Goal: Information Seeking & Learning: Find specific fact

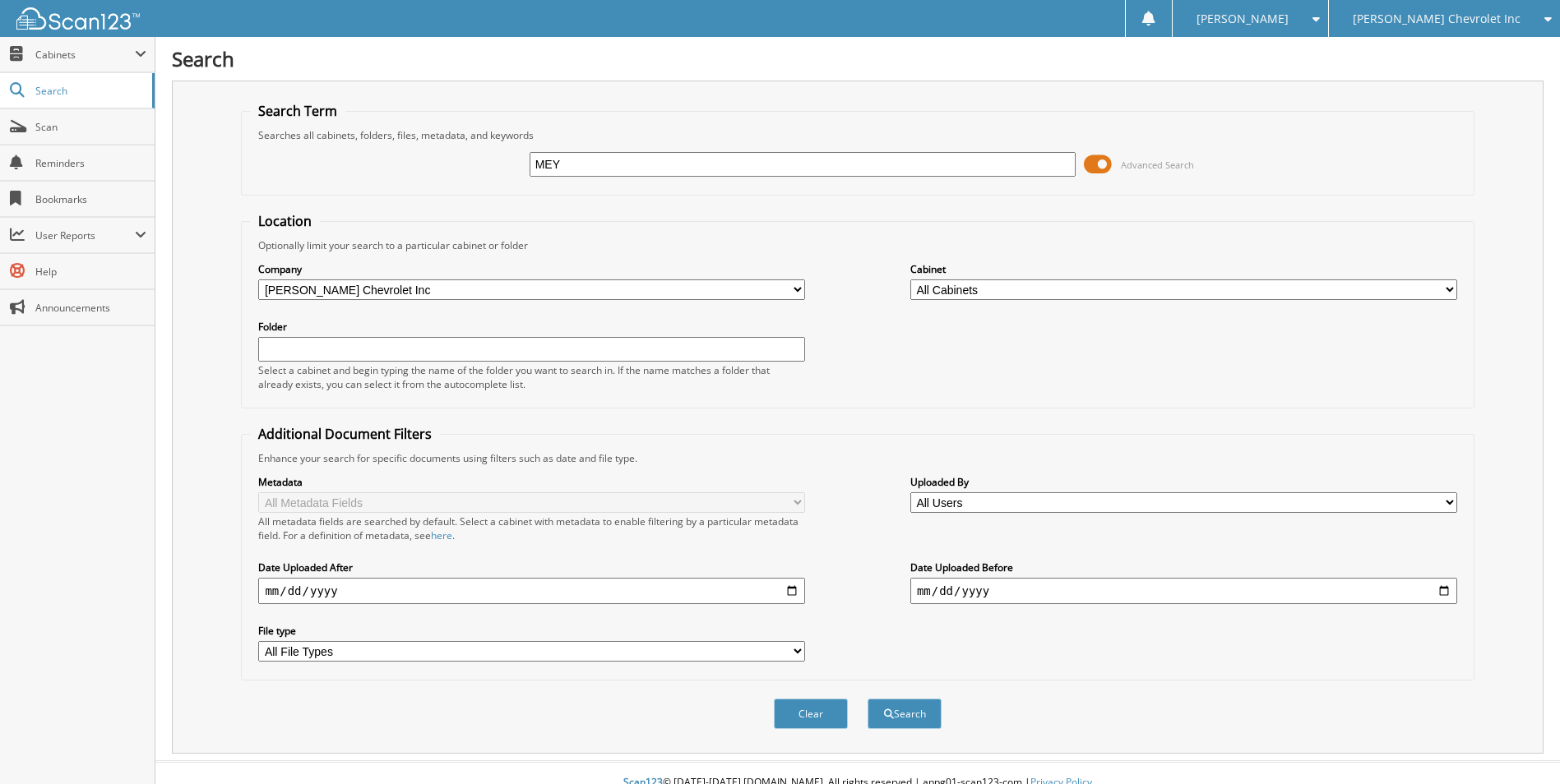
type input "[PERSON_NAME]"
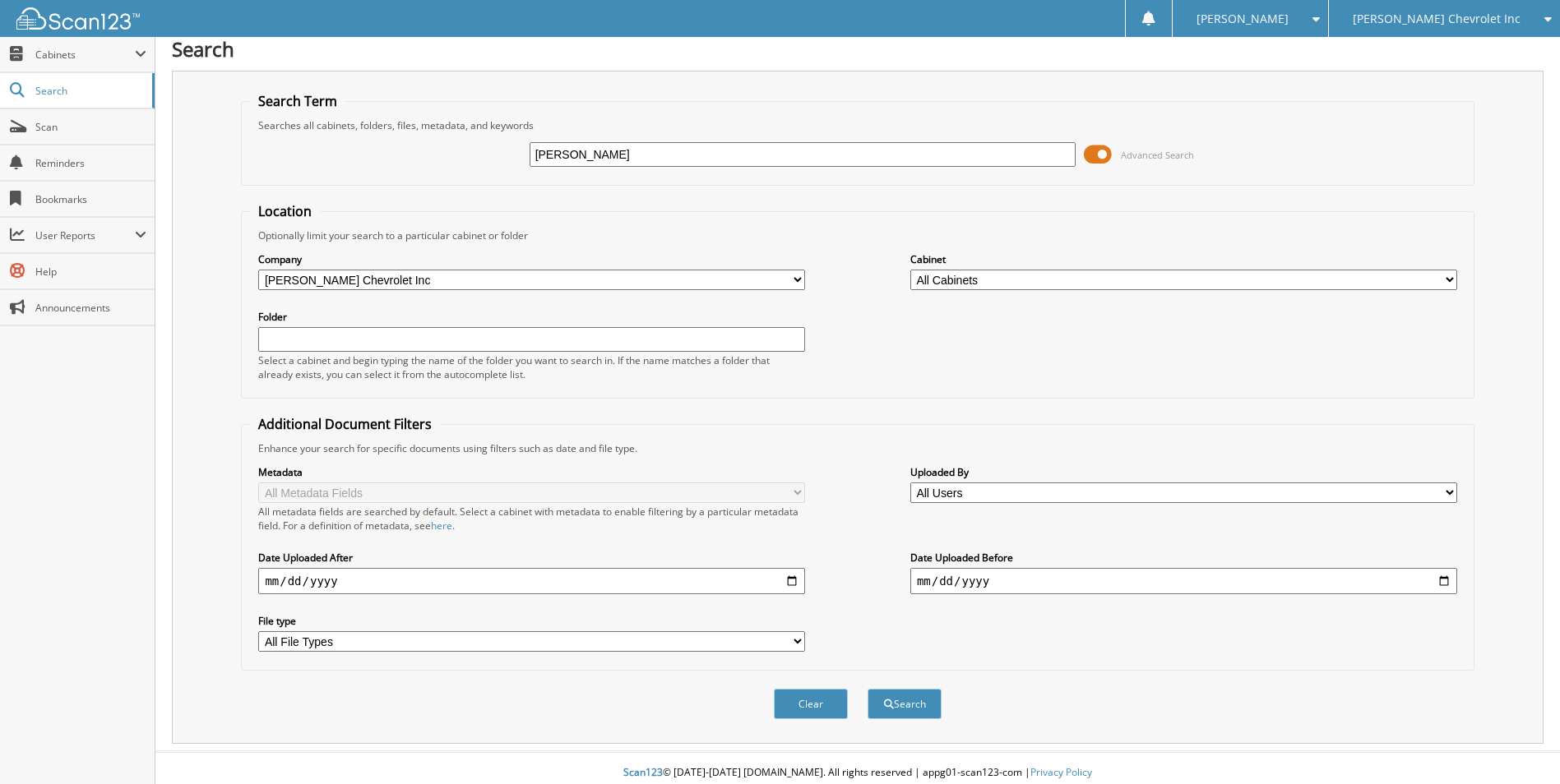
scroll to position [19, 0]
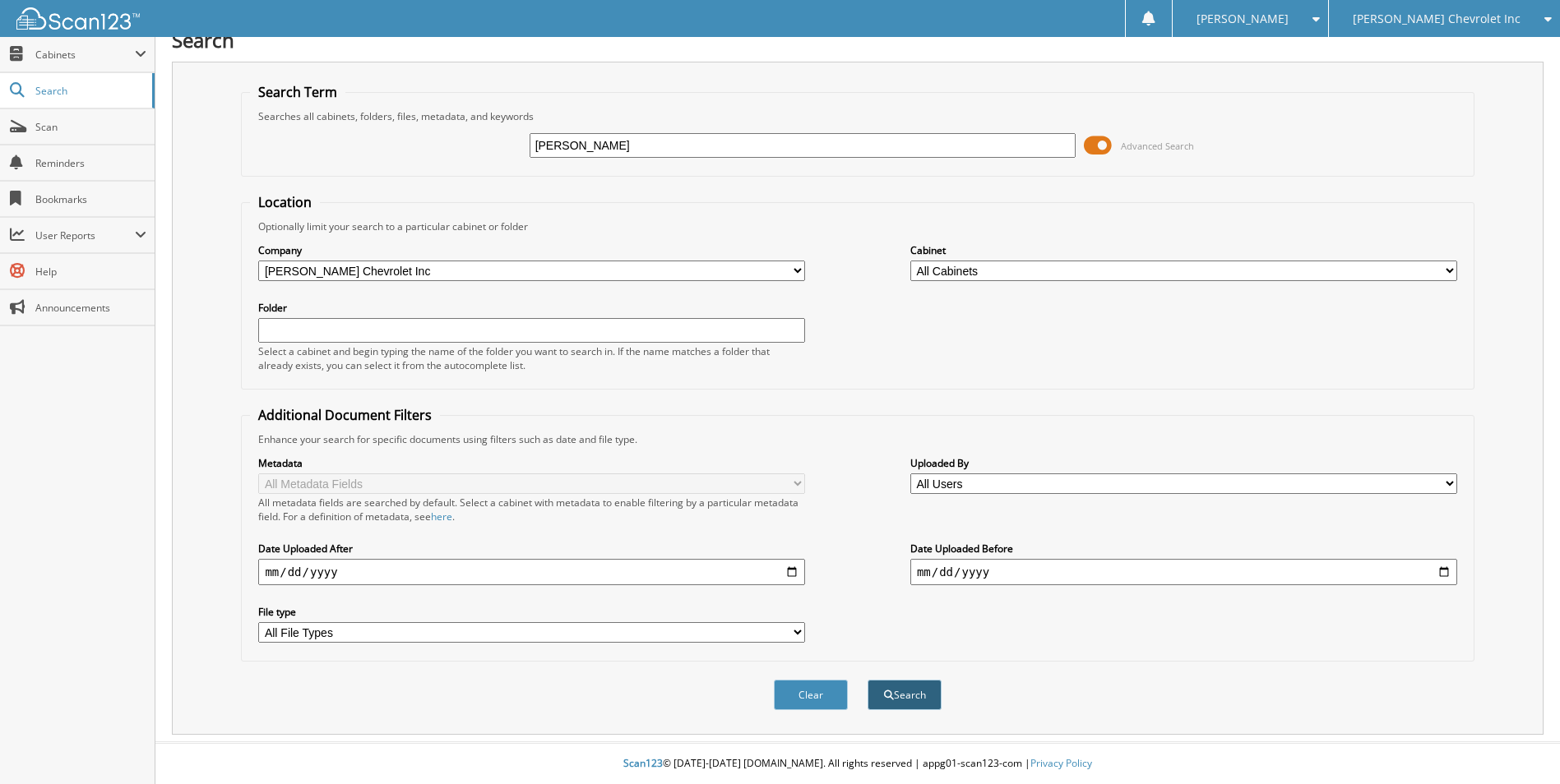
click at [896, 685] on button "Search" at bounding box center [905, 695] width 74 height 30
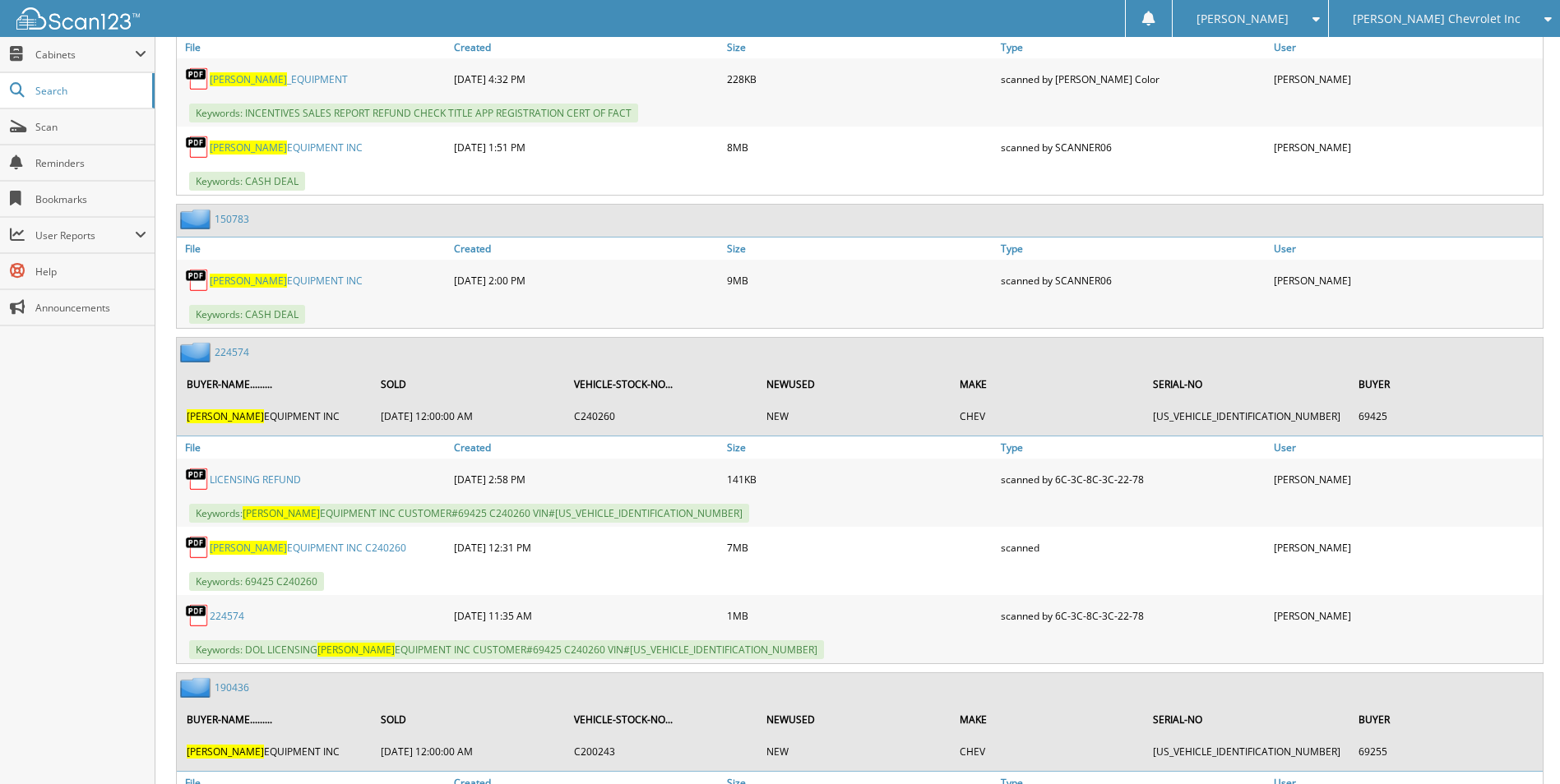
scroll to position [3618, 0]
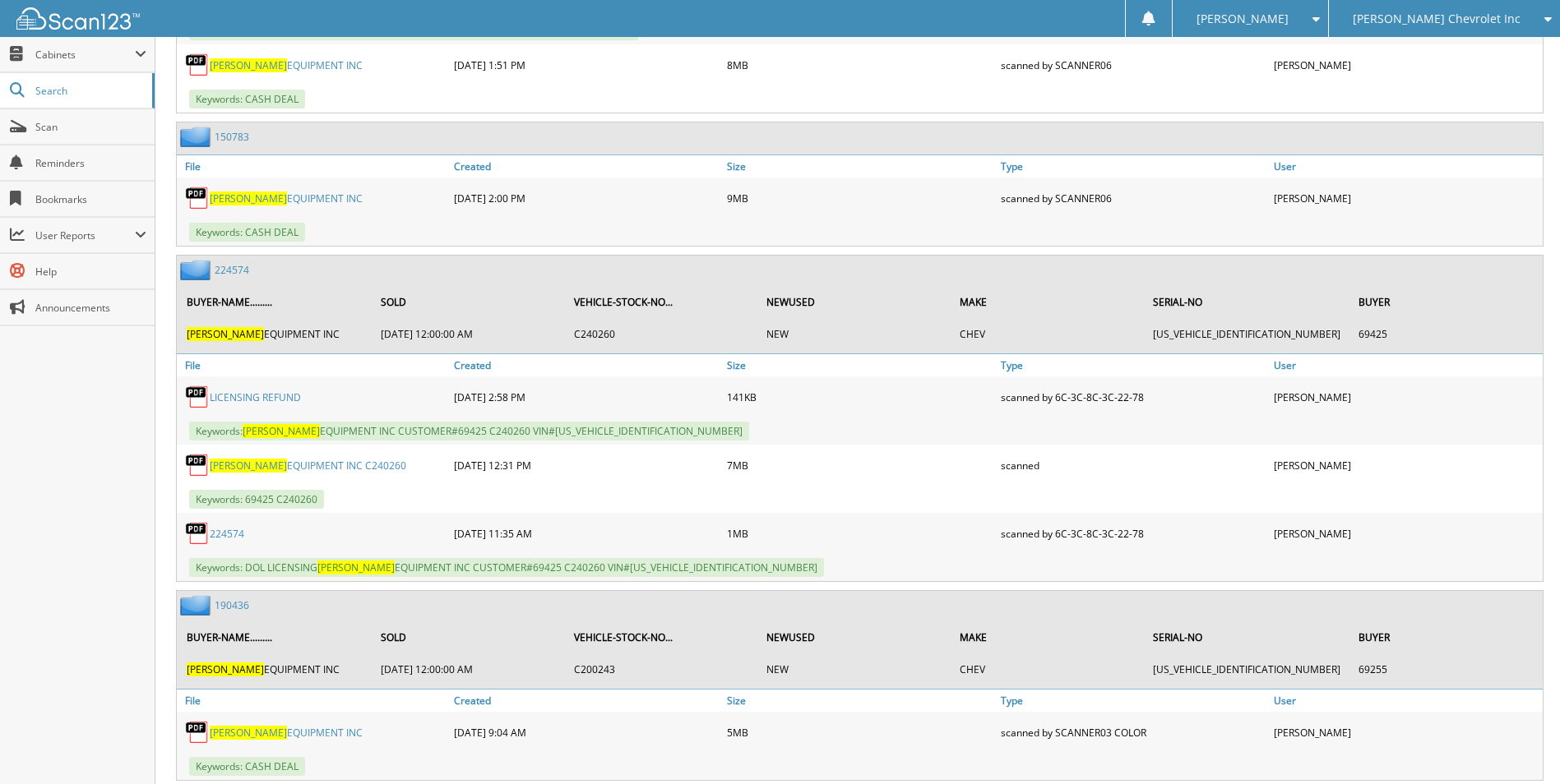
click at [233, 272] on link "224574" at bounding box center [232, 269] width 35 height 14
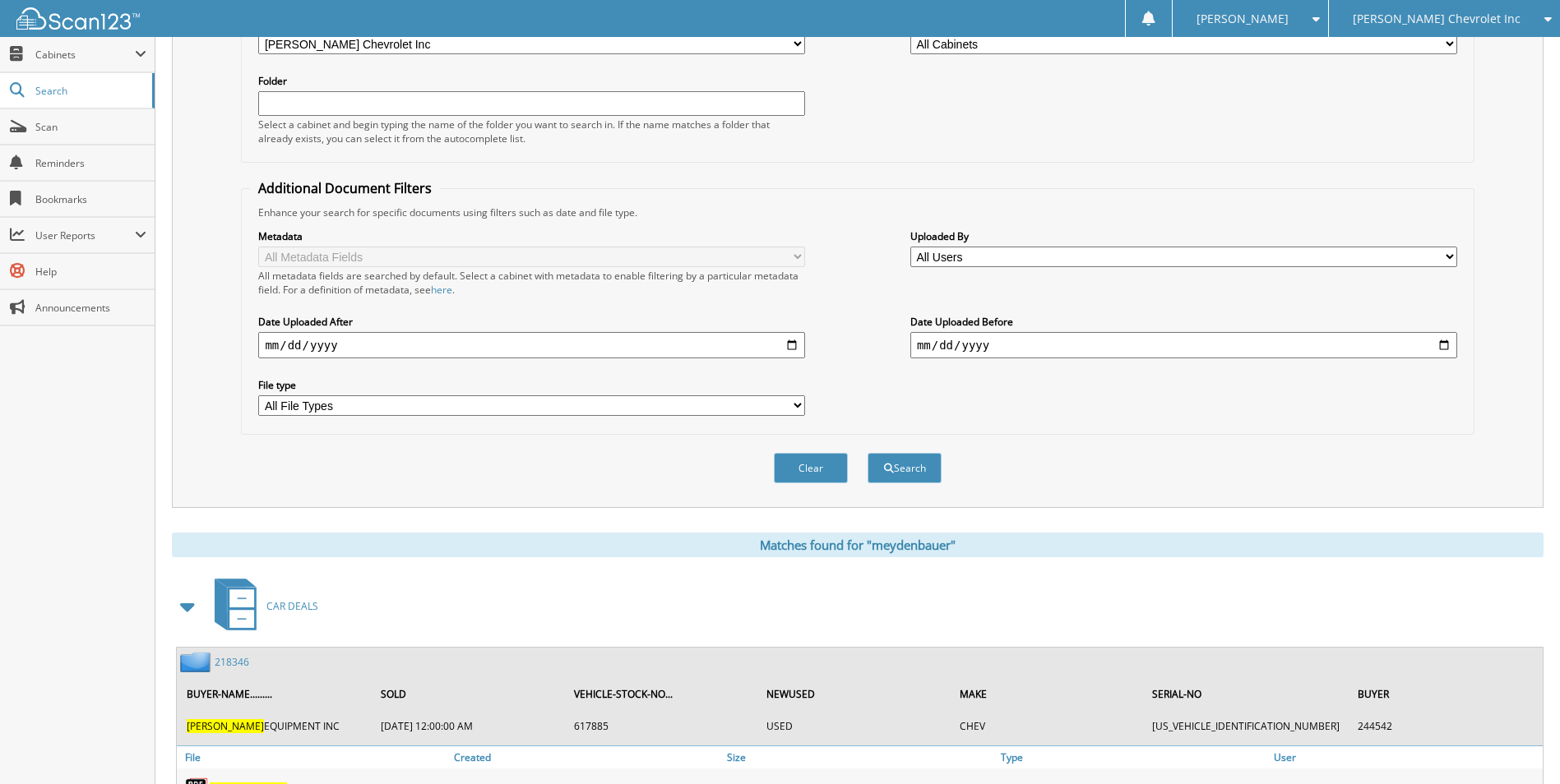
scroll to position [493, 0]
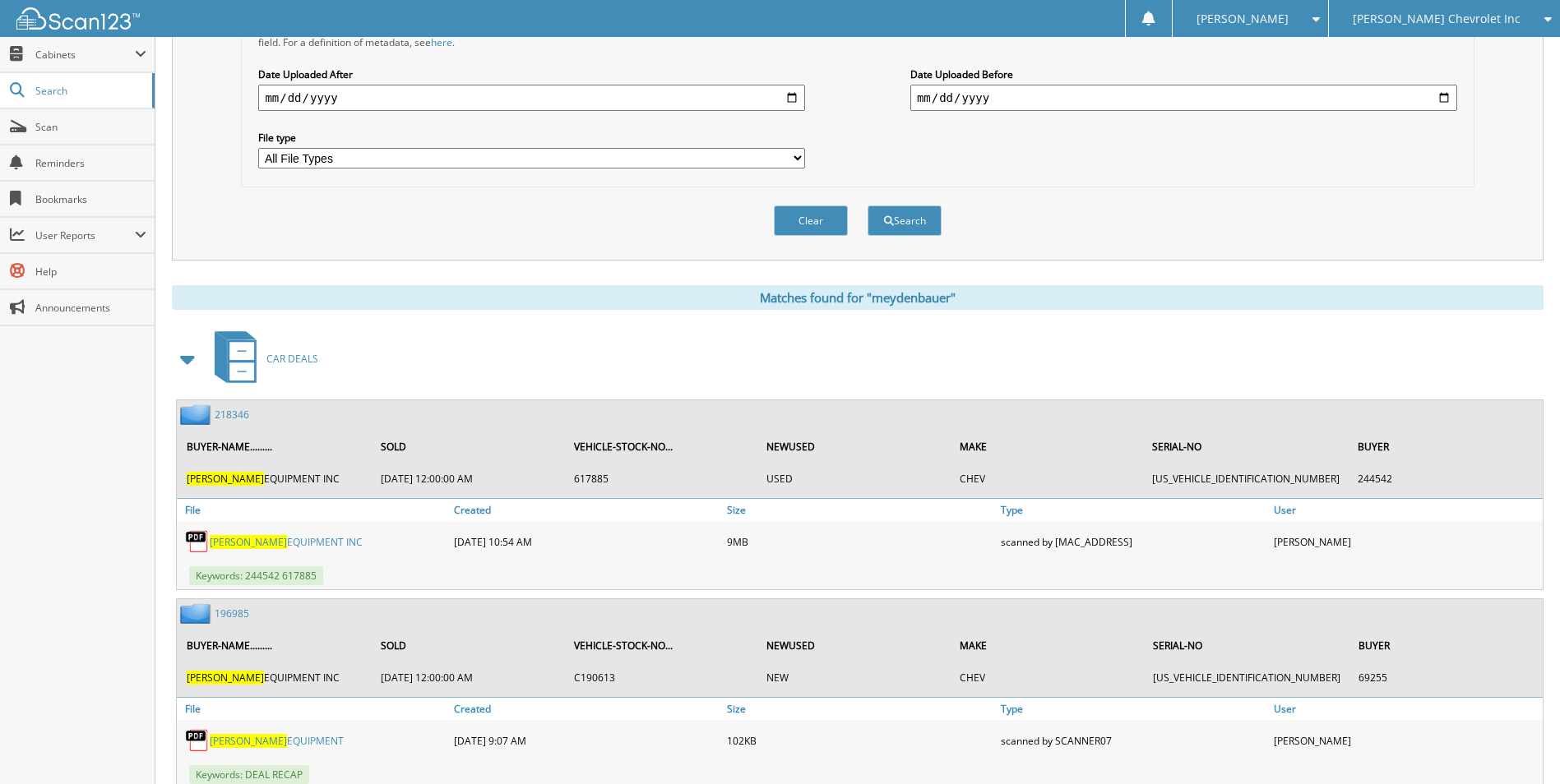
click at [234, 412] on link "218346" at bounding box center [232, 414] width 35 height 14
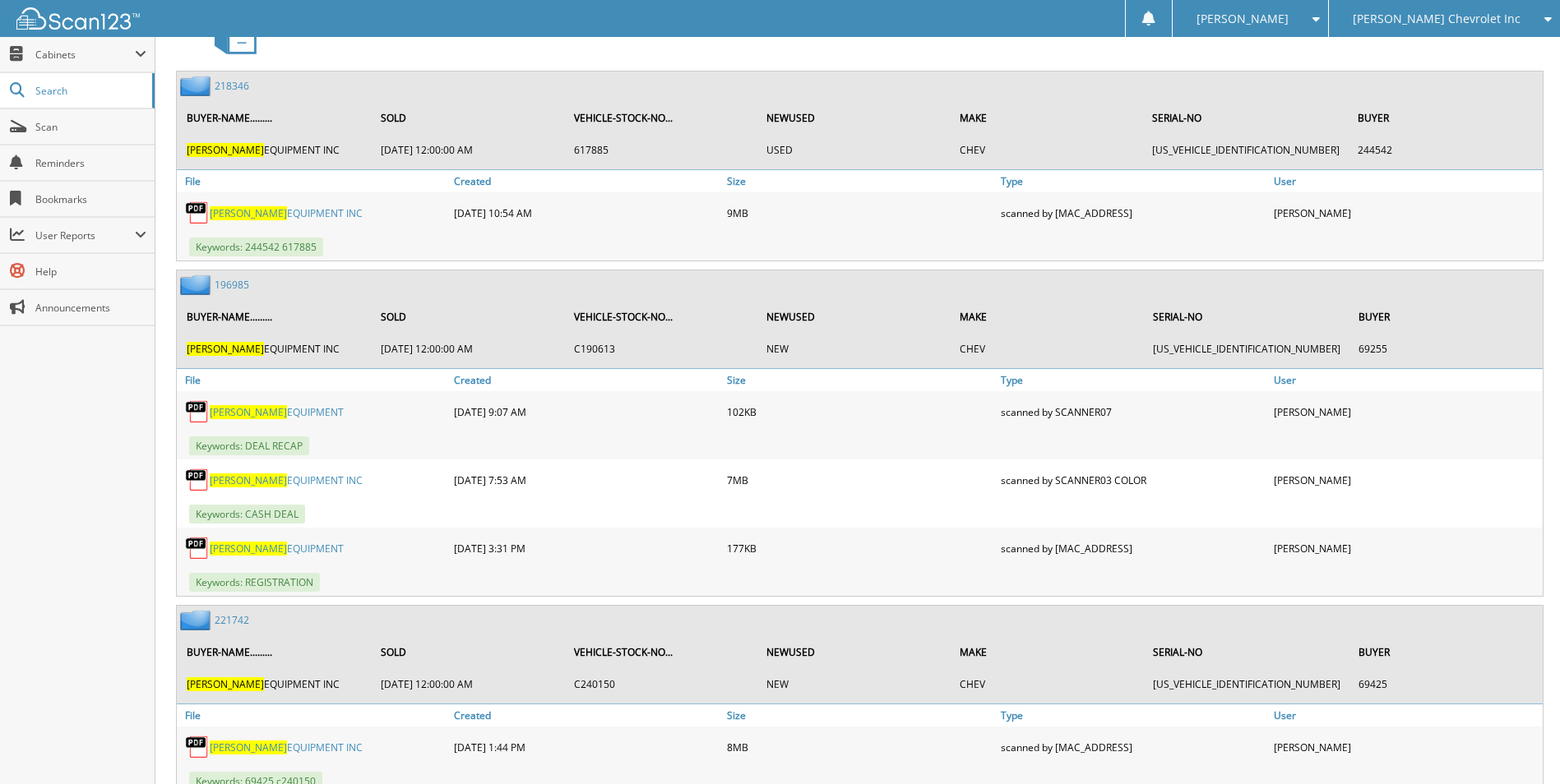
scroll to position [1151, 0]
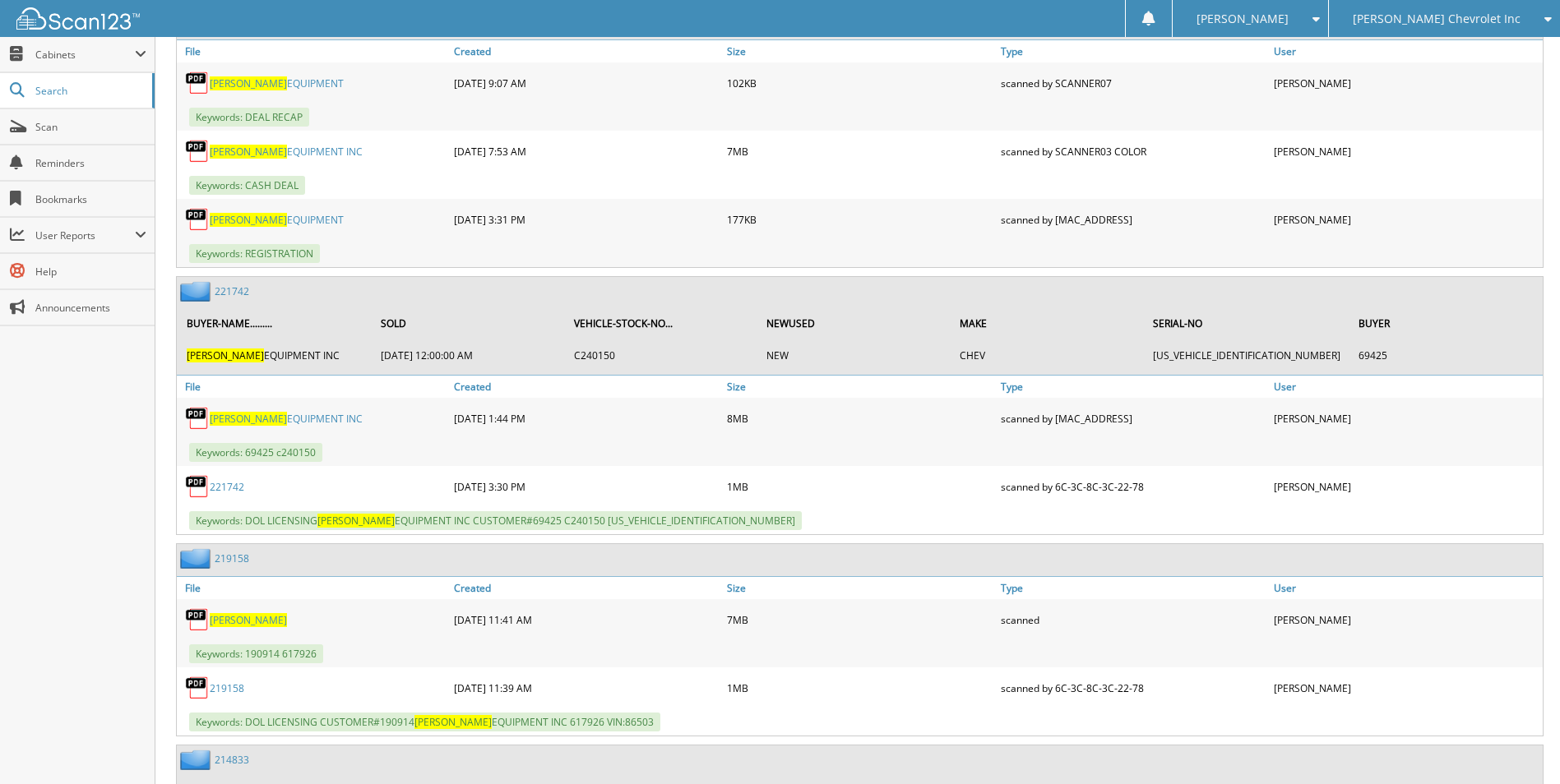
click at [231, 291] on link "221742" at bounding box center [232, 291] width 35 height 14
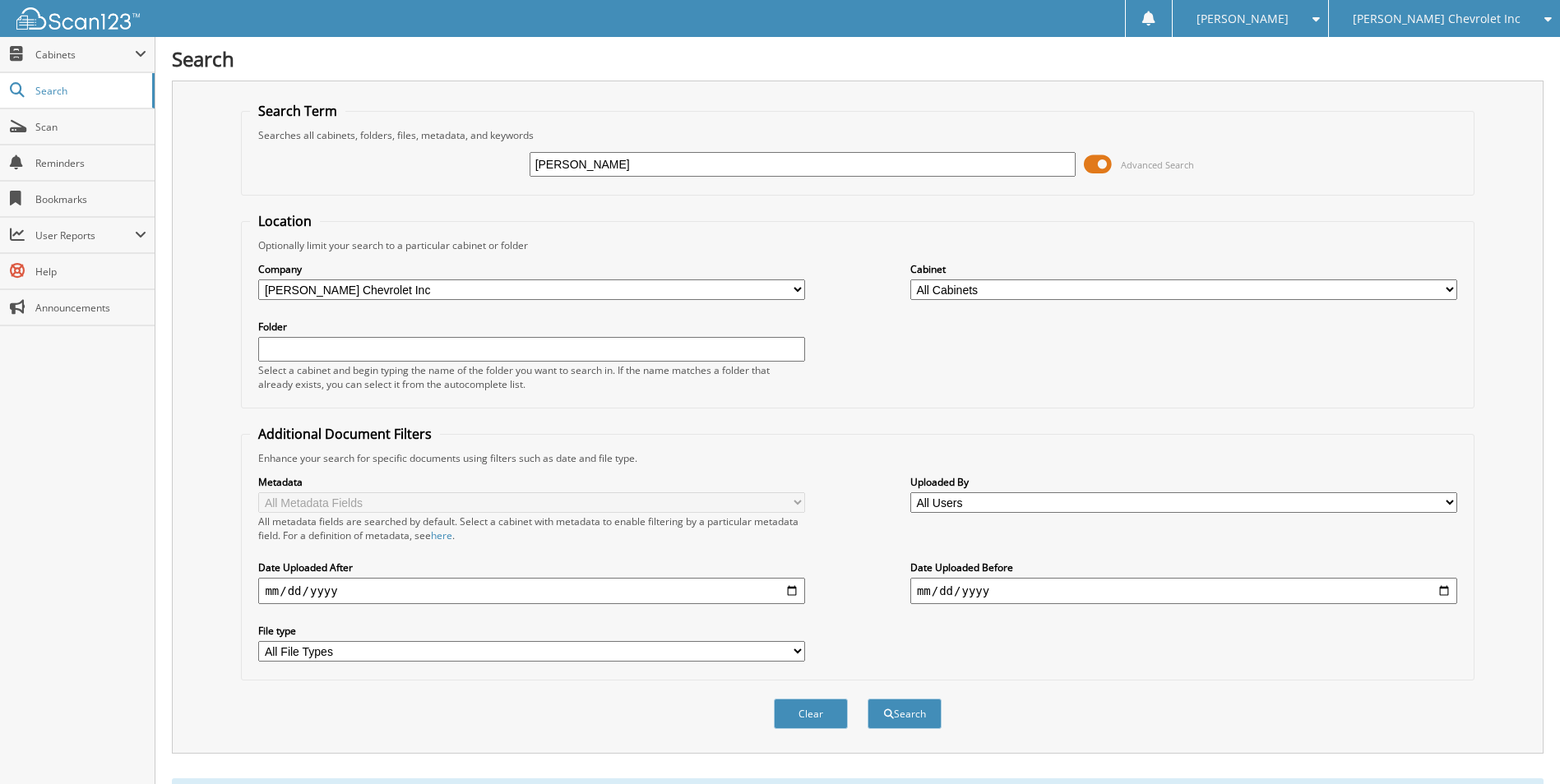
drag, startPoint x: 639, startPoint y: 163, endPoint x: 343, endPoint y: 158, distance: 296.0
click at [347, 154] on div "meydenbauer Advanced Search" at bounding box center [857, 164] width 1215 height 45
type input "2322207"
click at [868, 699] on button "Search" at bounding box center [905, 714] width 74 height 30
click at [564, 166] on input "2322207" at bounding box center [803, 164] width 547 height 24
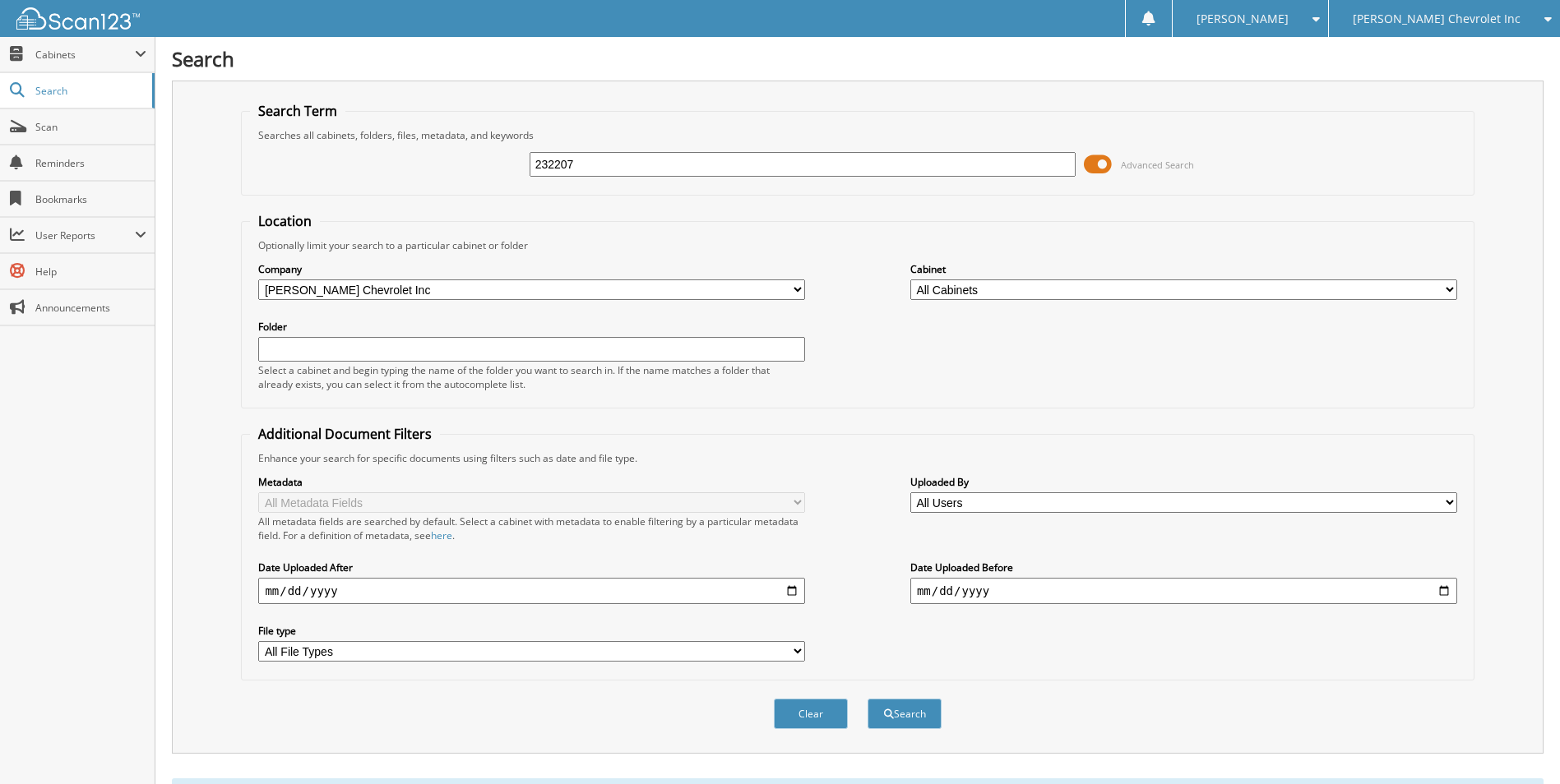
type input "232207"
click at [868, 699] on button "Search" at bounding box center [905, 714] width 74 height 30
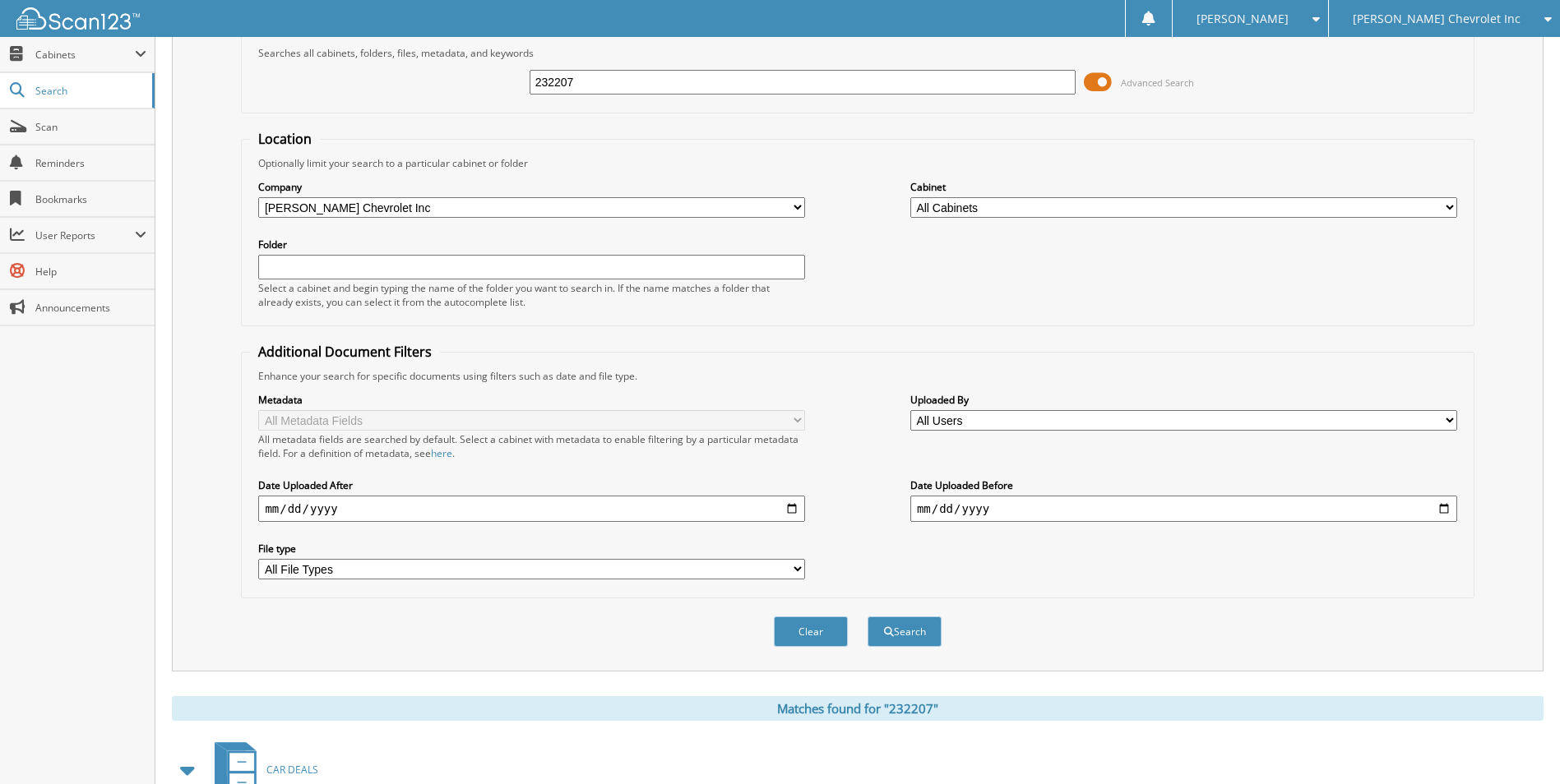
scroll to position [192, 0]
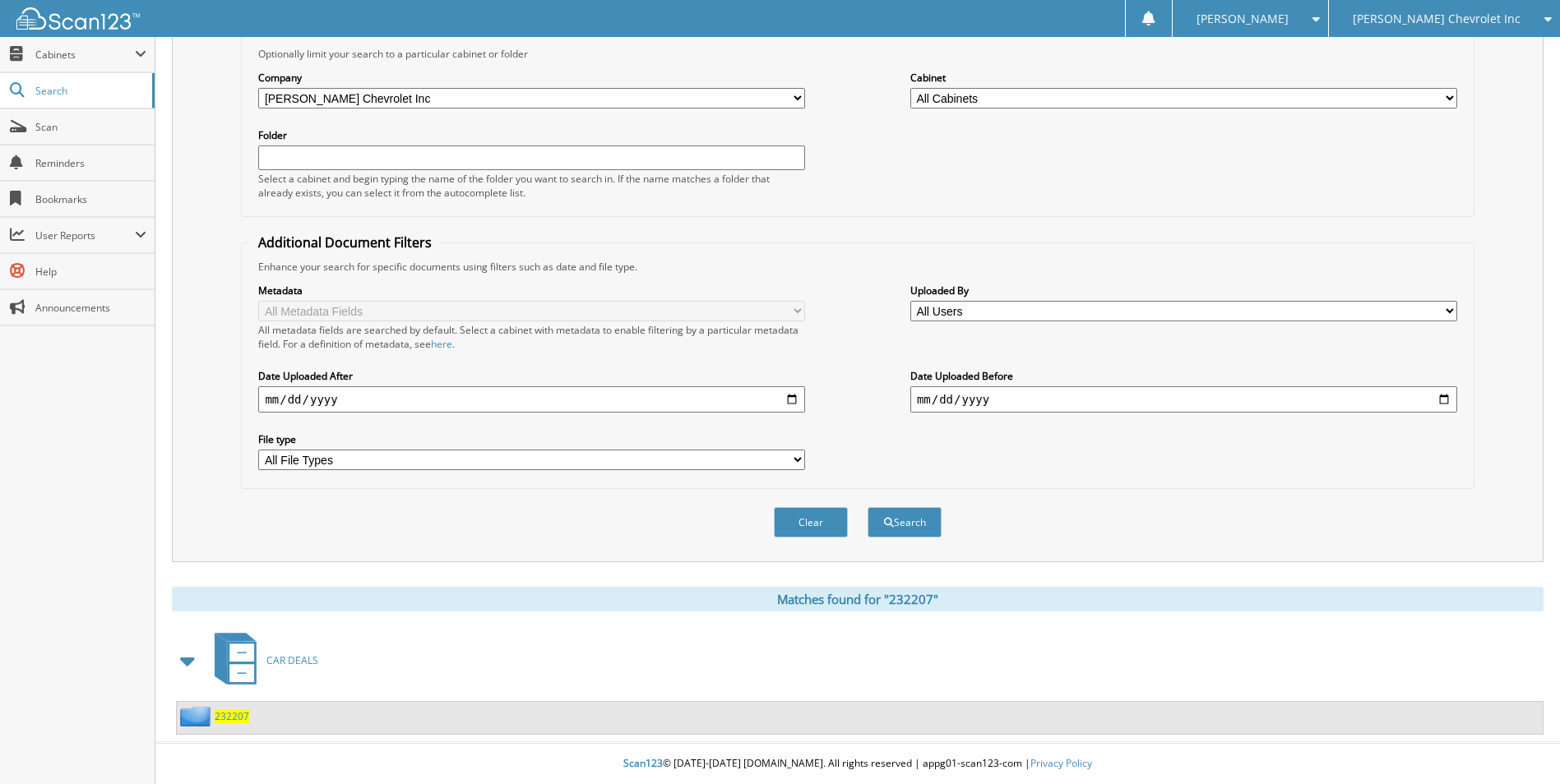
click at [232, 711] on span "232207" at bounding box center [232, 717] width 35 height 14
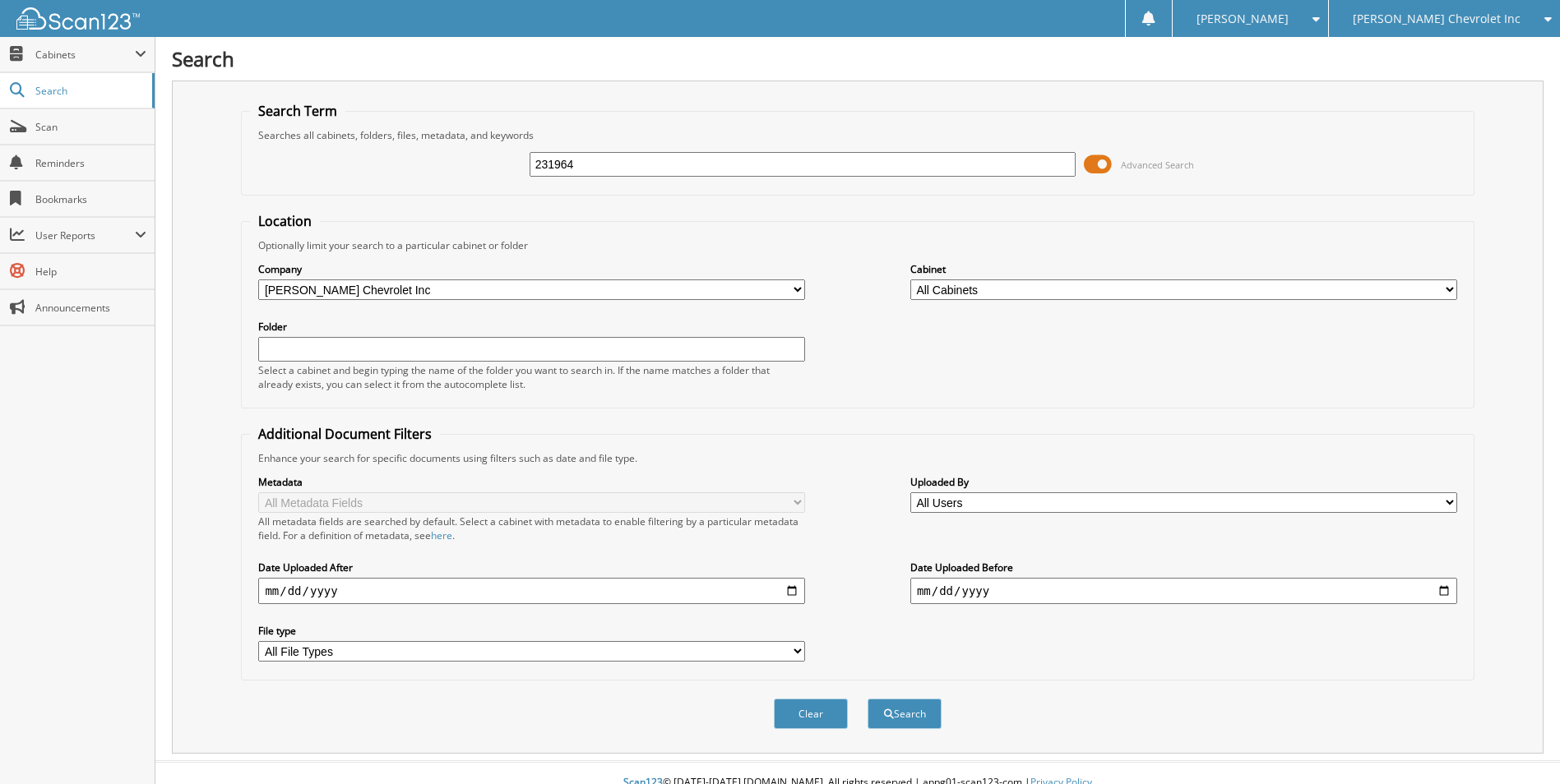
type input "231964"
click at [868, 699] on button "Search" at bounding box center [905, 714] width 74 height 30
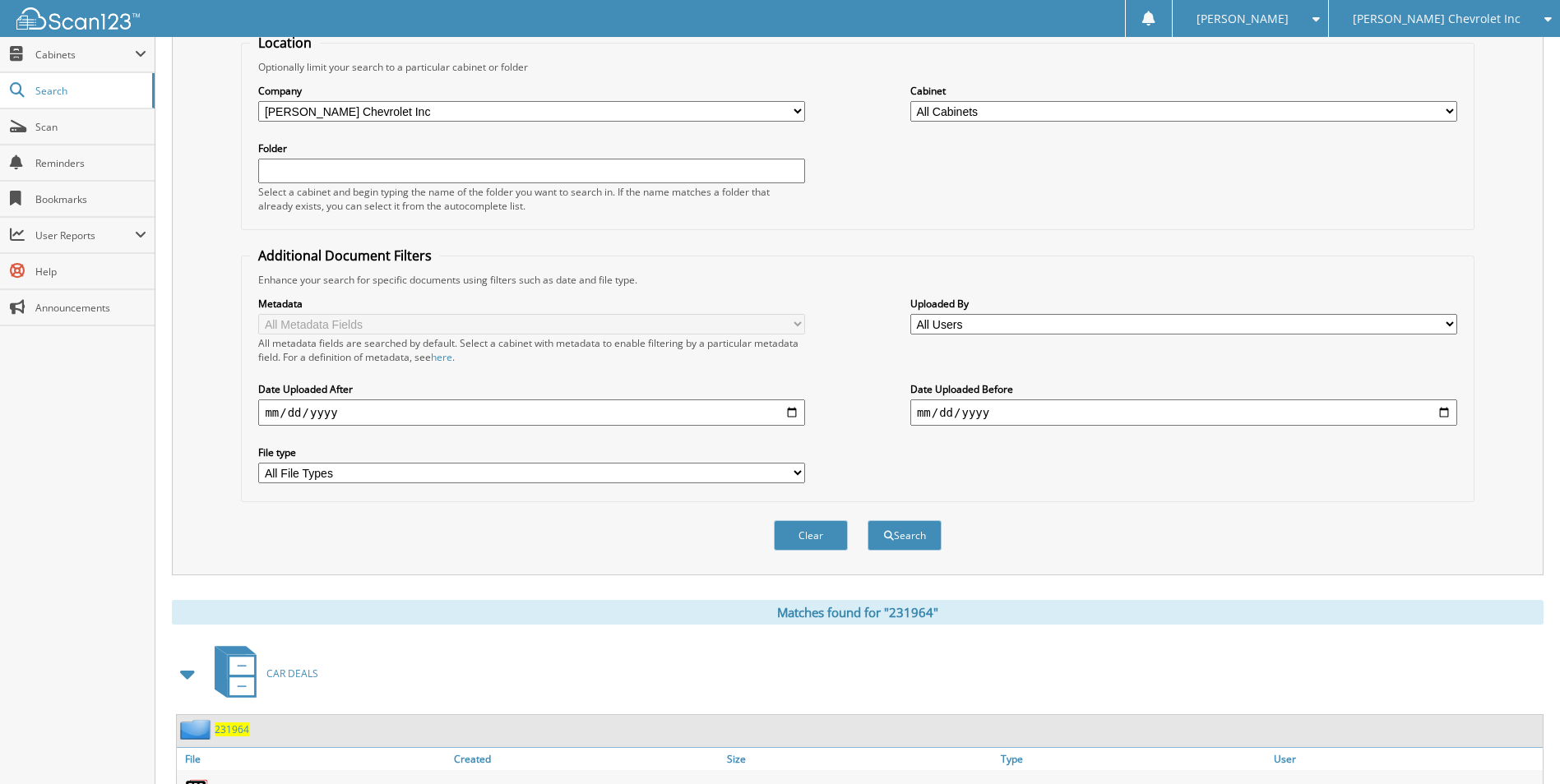
scroll to position [398, 0]
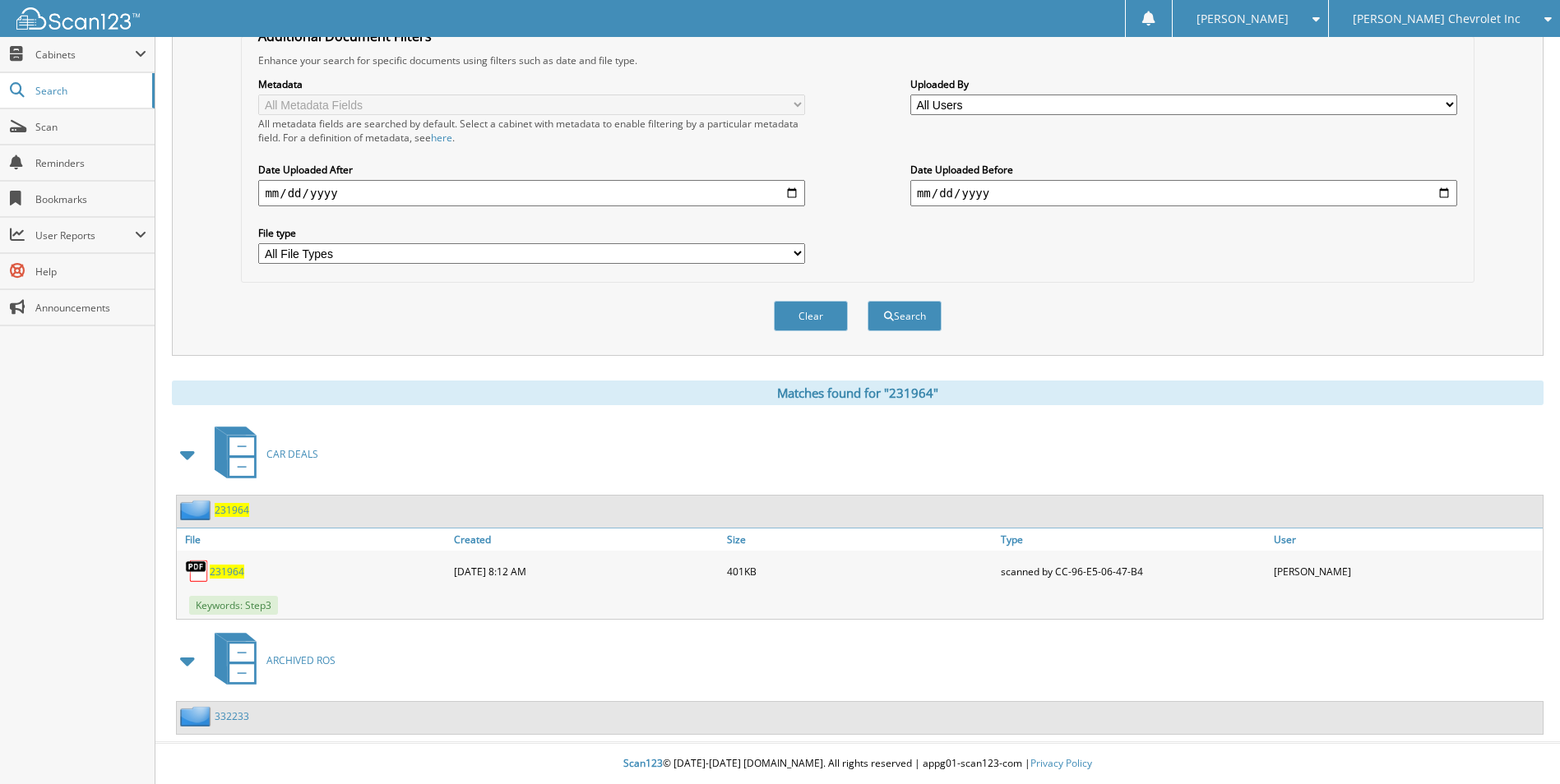
click at [245, 509] on span "231964" at bounding box center [232, 509] width 35 height 14
